Goal: Information Seeking & Learning: Learn about a topic

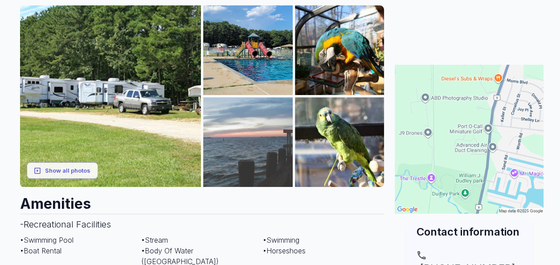
scroll to position [125, 0]
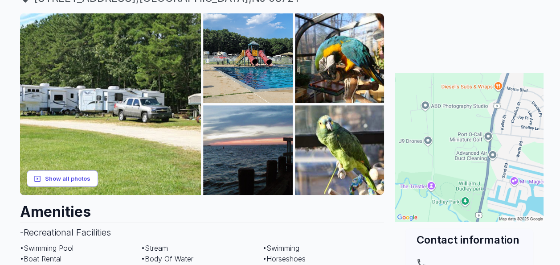
click at [72, 176] on button "Show all photos" at bounding box center [62, 178] width 71 height 16
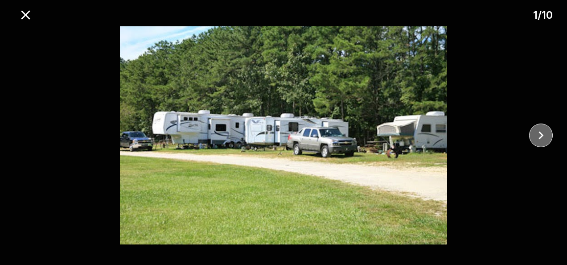
click at [537, 137] on icon "close" at bounding box center [541, 135] width 16 height 16
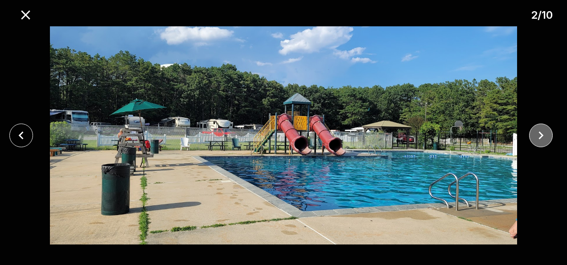
click at [537, 138] on icon "close" at bounding box center [541, 135] width 16 height 16
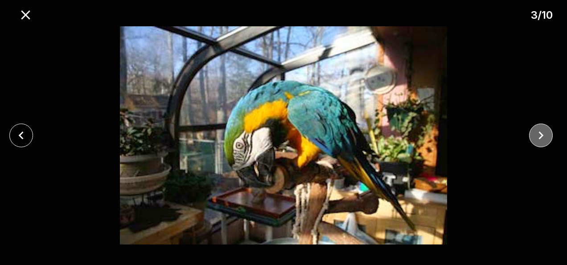
click at [536, 142] on icon "close" at bounding box center [541, 135] width 16 height 16
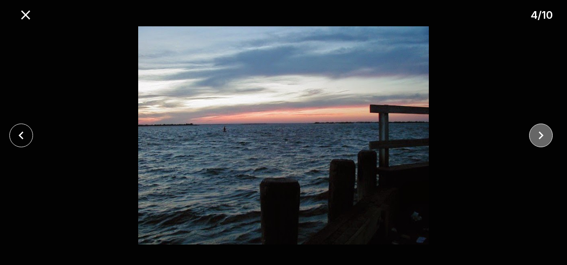
click at [535, 143] on button "close" at bounding box center [541, 135] width 24 height 24
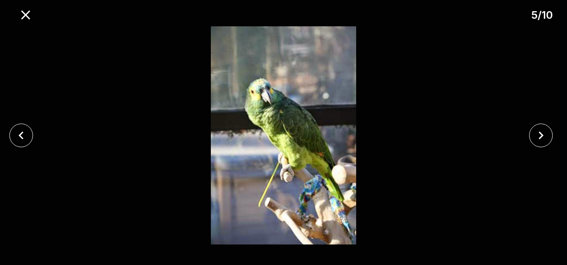
click at [534, 146] on div at bounding box center [542, 135] width 47 height 24
click at [534, 145] on button "close" at bounding box center [541, 135] width 24 height 24
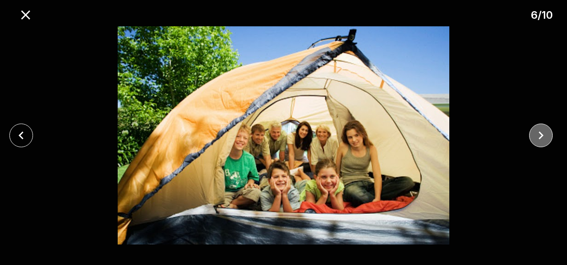
click at [535, 139] on icon "close" at bounding box center [541, 135] width 16 height 16
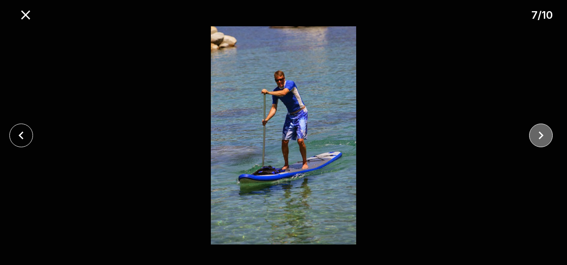
click at [535, 139] on icon "close" at bounding box center [541, 135] width 16 height 16
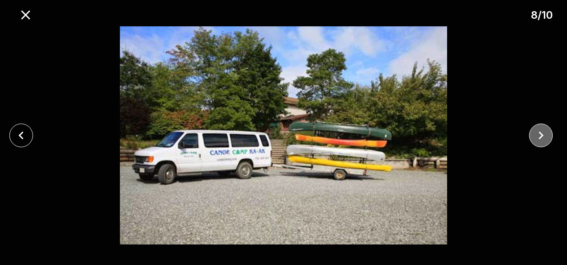
click at [535, 139] on icon "close" at bounding box center [541, 135] width 16 height 16
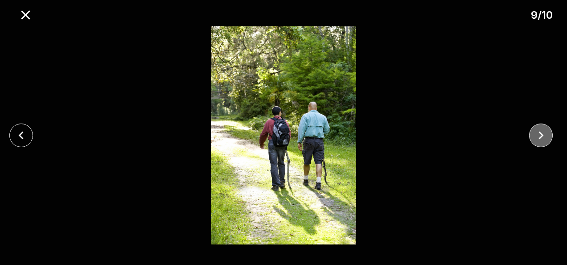
click at [535, 139] on icon "close" at bounding box center [541, 135] width 16 height 16
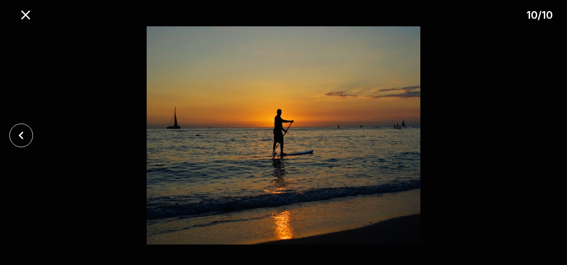
click at [535, 139] on div at bounding box center [283, 135] width 567 height 218
click at [27, 15] on icon "close" at bounding box center [26, 15] width 16 height 16
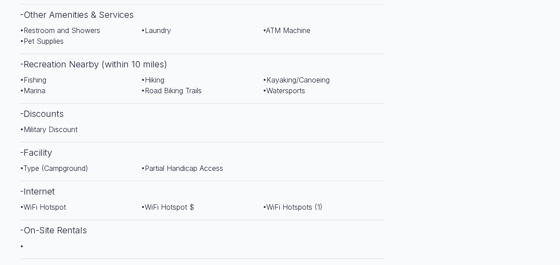
scroll to position [483, 0]
